Goal: Information Seeking & Learning: Learn about a topic

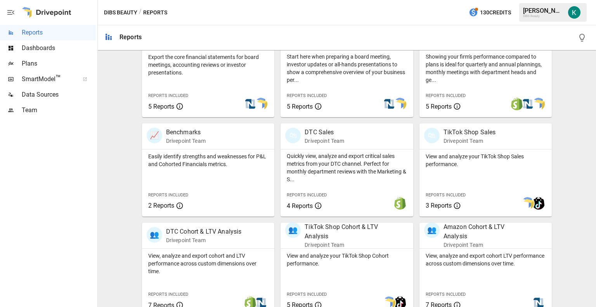
scroll to position [183, 0]
click at [347, 170] on p "Quickly view, analyze and export critical sales metrics from your DTC channel. …" at bounding box center [347, 167] width 120 height 31
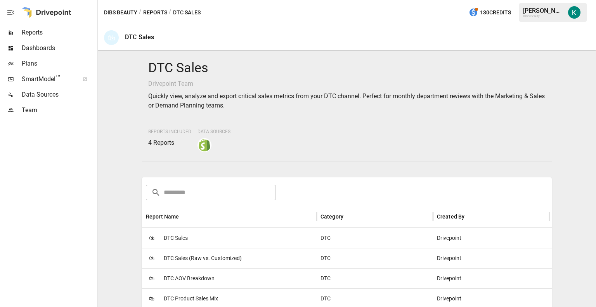
click at [181, 237] on span "DTC Sales" at bounding box center [176, 238] width 24 height 20
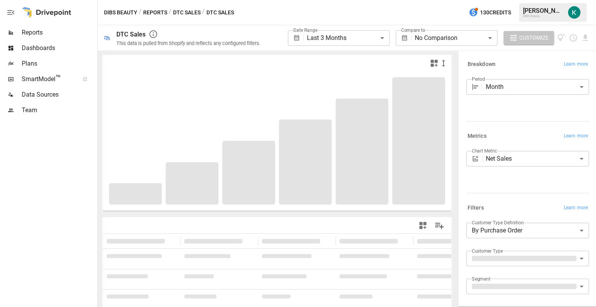
click at [539, 40] on span "Customize" at bounding box center [534, 38] width 30 height 10
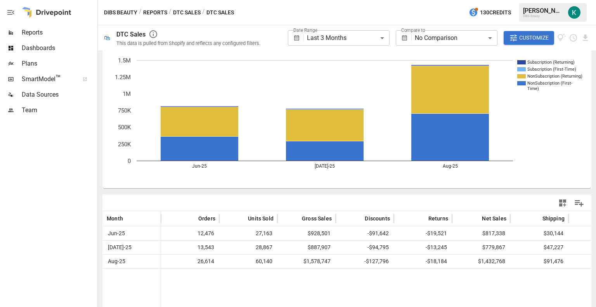
scroll to position [30, 0]
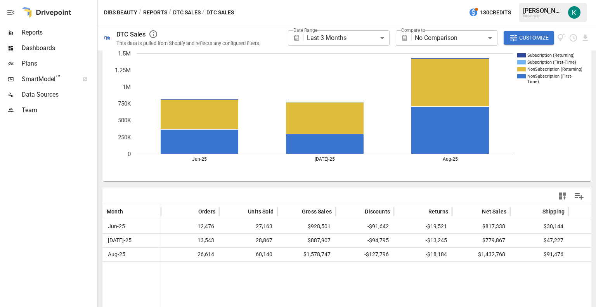
drag, startPoint x: 148, startPoint y: 9, endPoint x: 27, endPoint y: 37, distance: 123.5
click at [27, 37] on span "Reports" at bounding box center [59, 32] width 74 height 9
